Goal: Task Accomplishment & Management: Complete application form

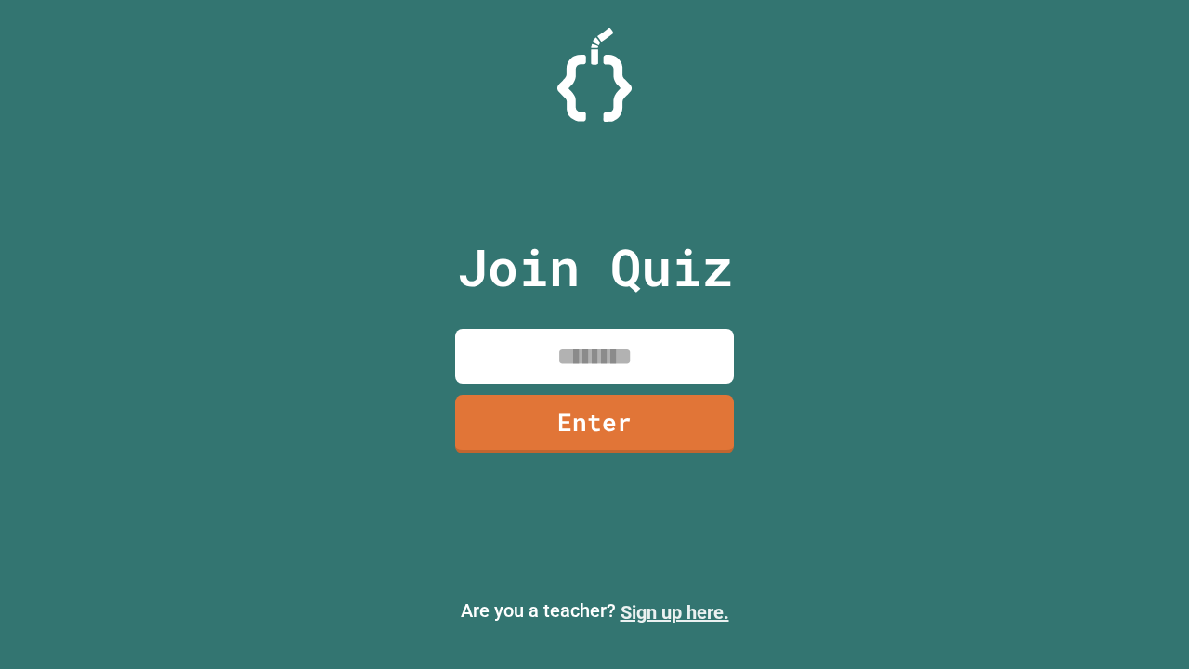
click at [675, 612] on link "Sign up here." at bounding box center [675, 612] width 109 height 22
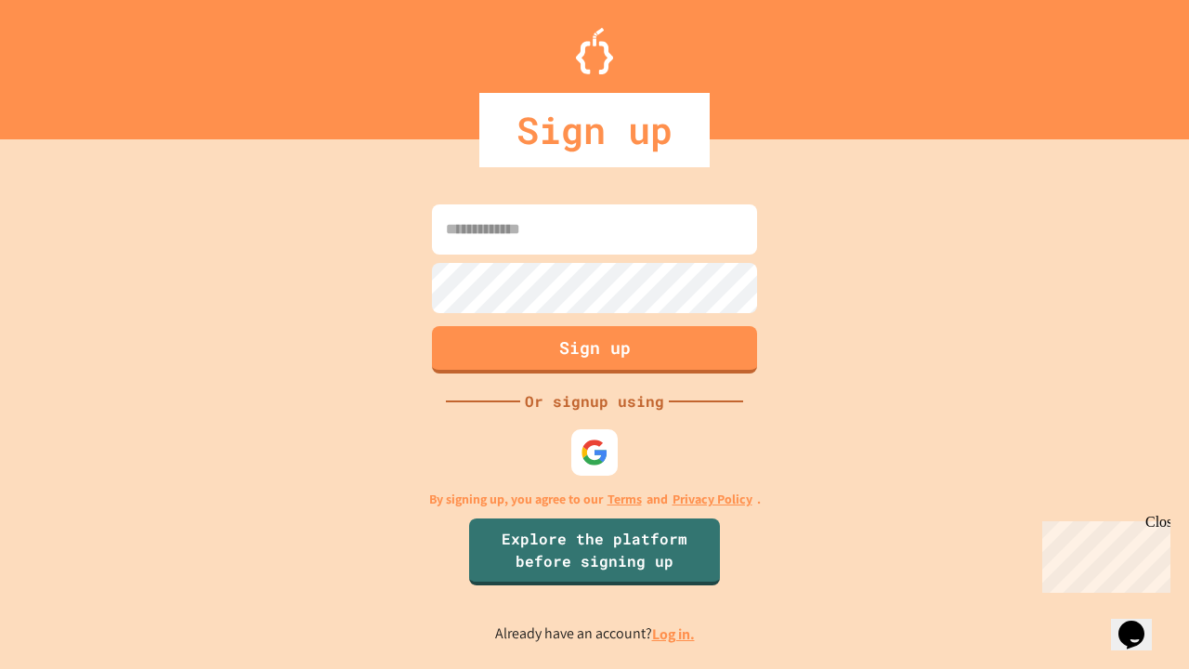
click at [675, 634] on link "Log in." at bounding box center [673, 634] width 43 height 20
